Goal: Transaction & Acquisition: Purchase product/service

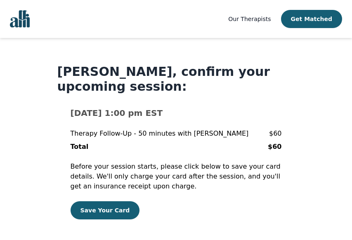
click at [117, 220] on form "[DATE] 1:00 pm EST Therapy Follow-Up - 50 minutes with [PERSON_NAME] $60 Total …" at bounding box center [176, 193] width 211 height 172
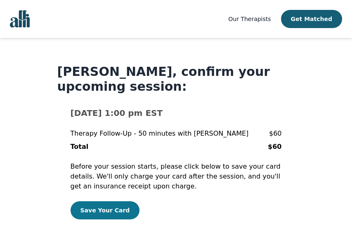
click at [120, 206] on button "Save Your Card" at bounding box center [105, 211] width 69 height 18
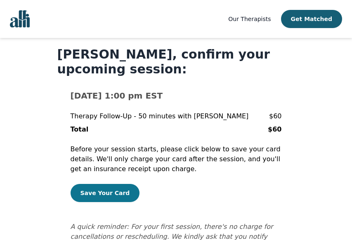
scroll to position [17, 0]
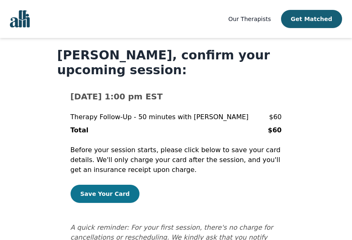
click at [123, 189] on button "Save Your Card" at bounding box center [105, 194] width 69 height 18
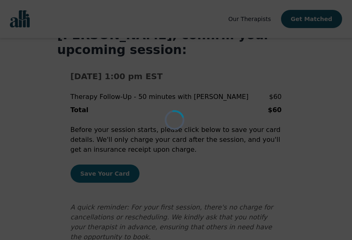
scroll to position [63, 0]
